Goal: Find specific page/section: Find specific page/section

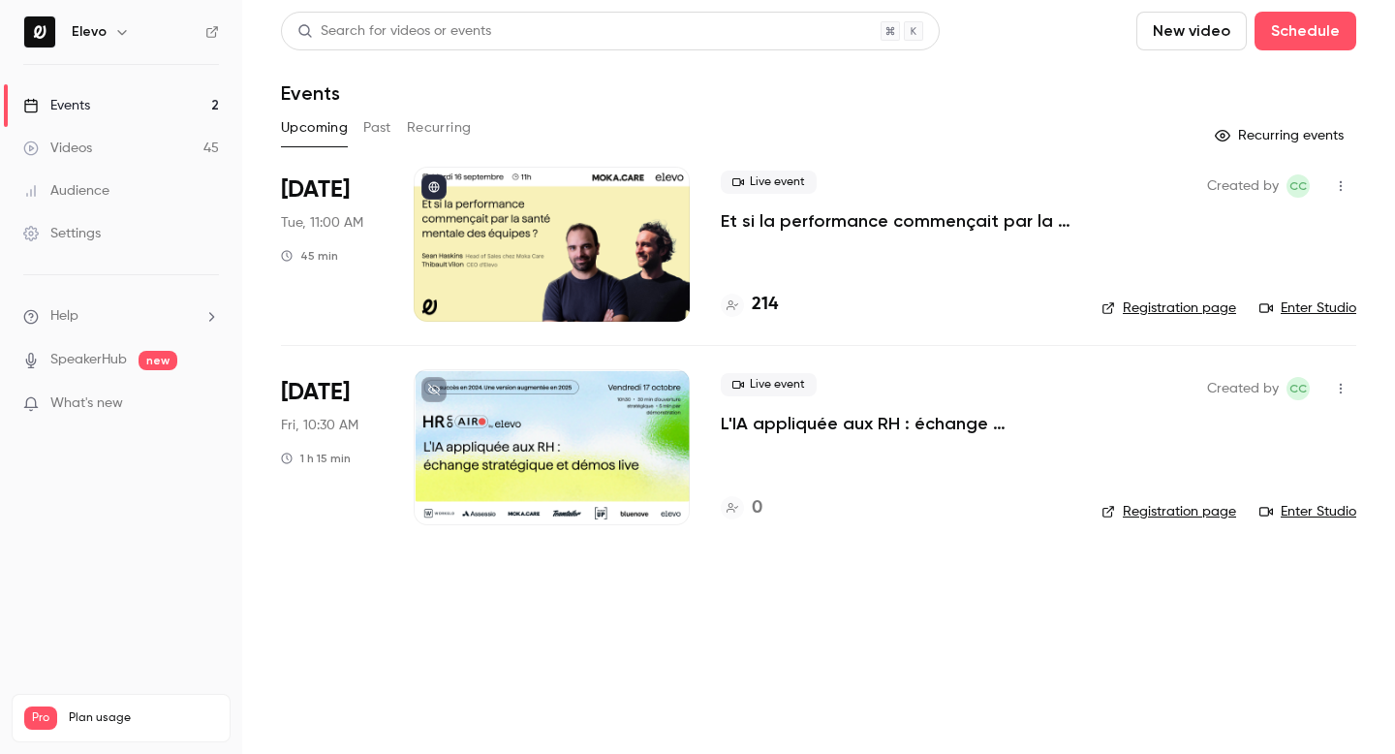
click at [365, 133] on button "Past" at bounding box center [377, 127] width 28 height 31
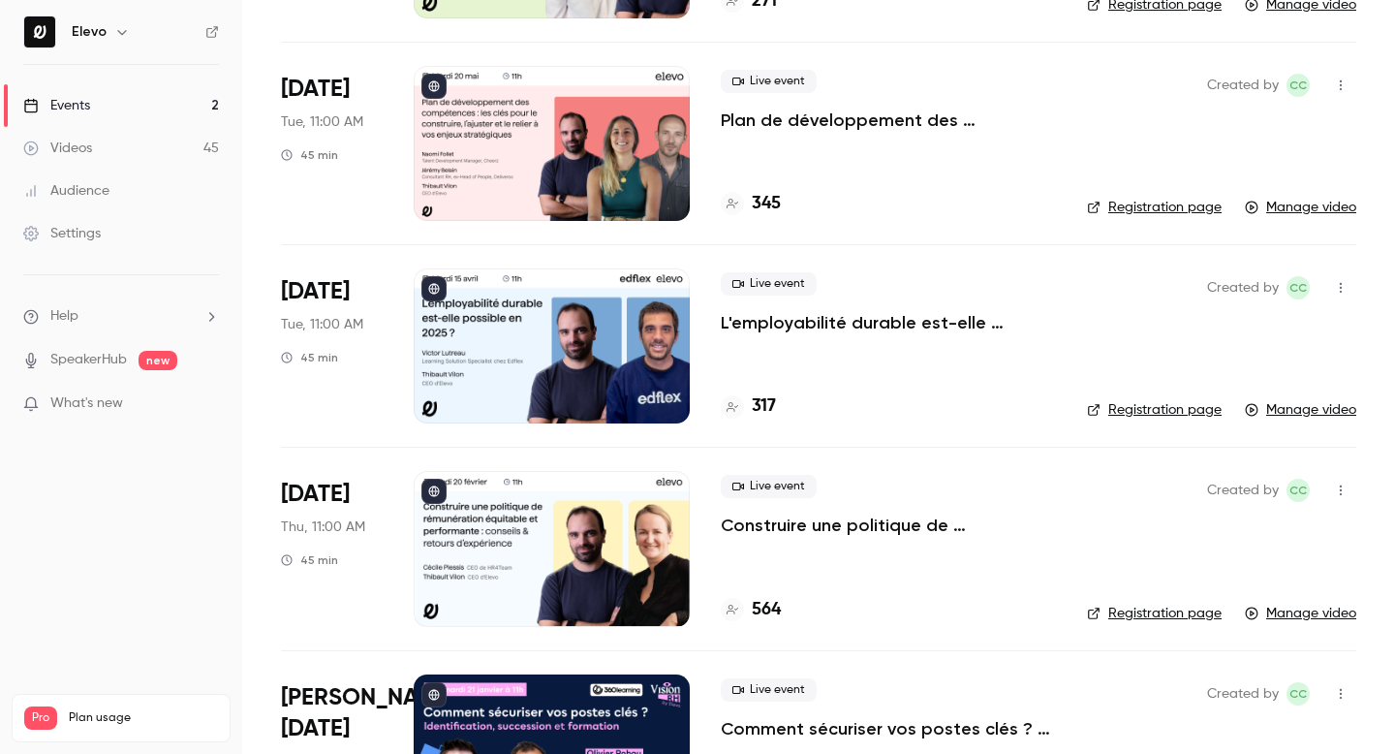
scroll to position [185, 0]
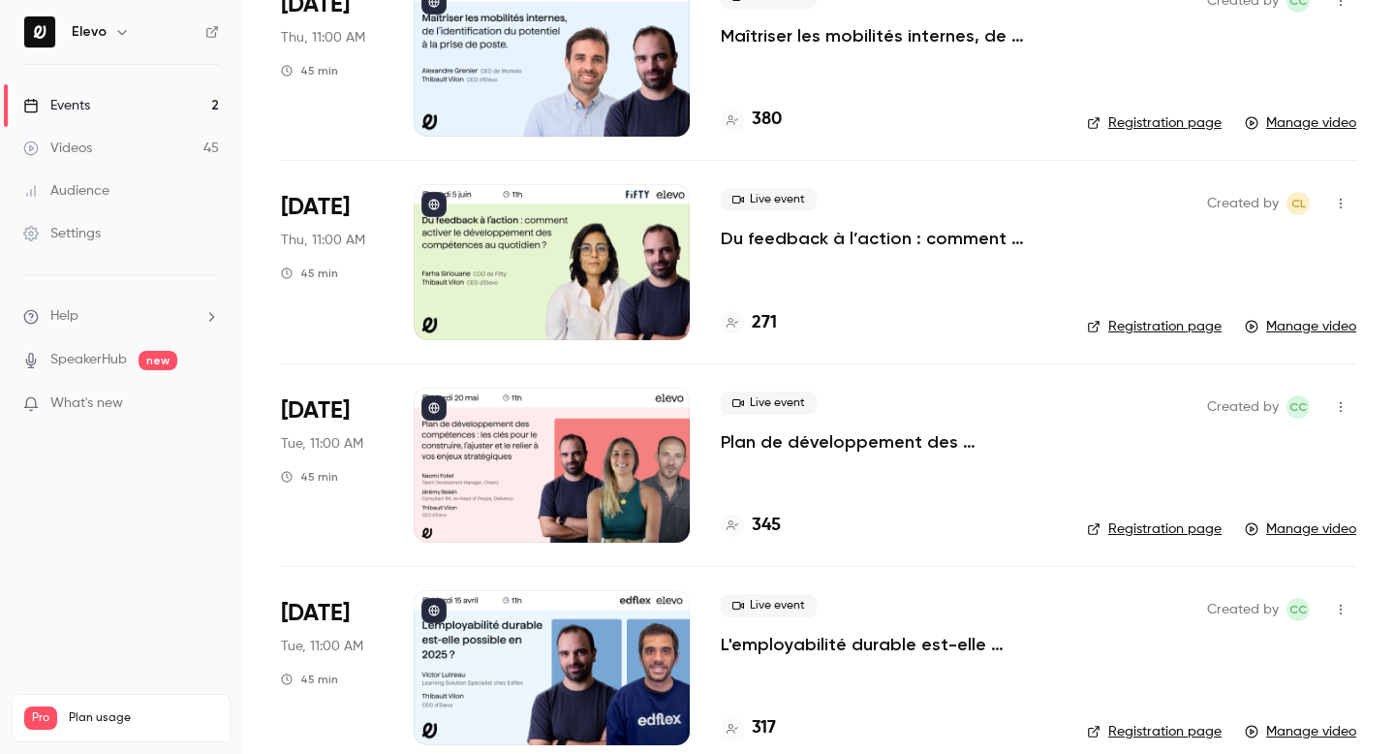
click at [172, 104] on link "Events 2" at bounding box center [121, 105] width 242 height 43
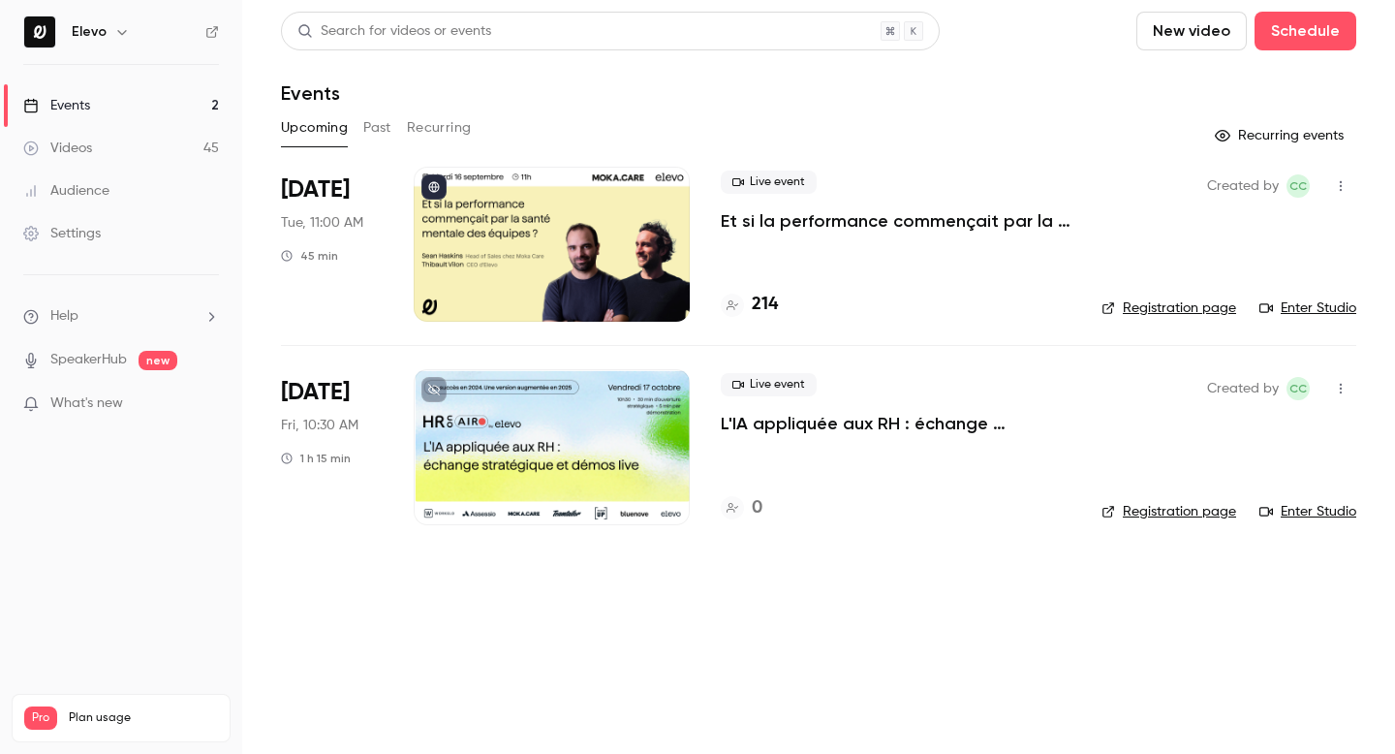
click at [506, 412] on div at bounding box center [552, 446] width 276 height 155
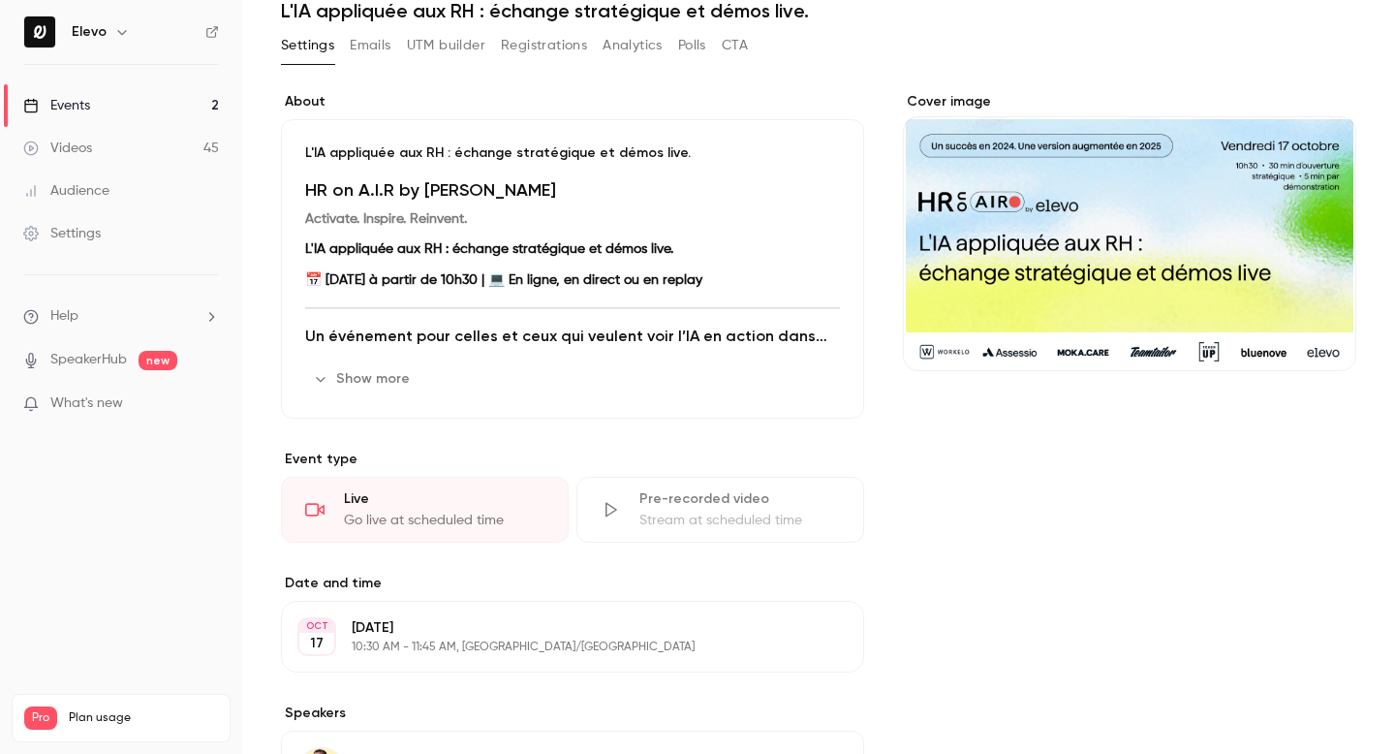
scroll to position [84, 0]
